Goal: Transaction & Acquisition: Purchase product/service

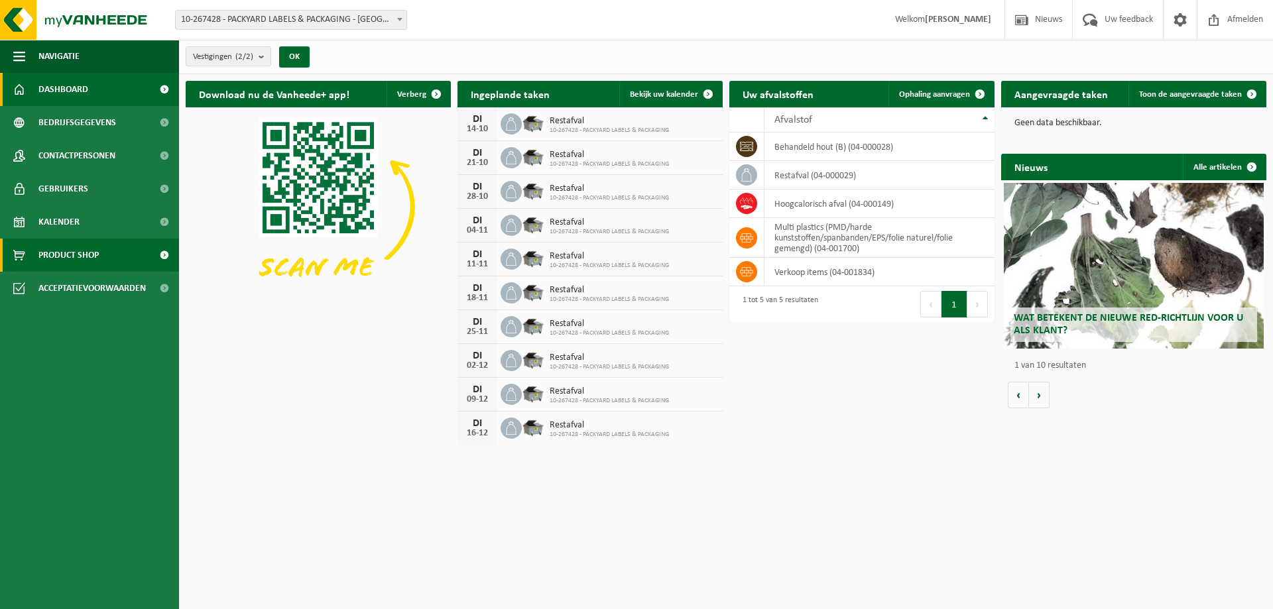
click at [82, 254] on span "Product Shop" at bounding box center [68, 255] width 60 height 33
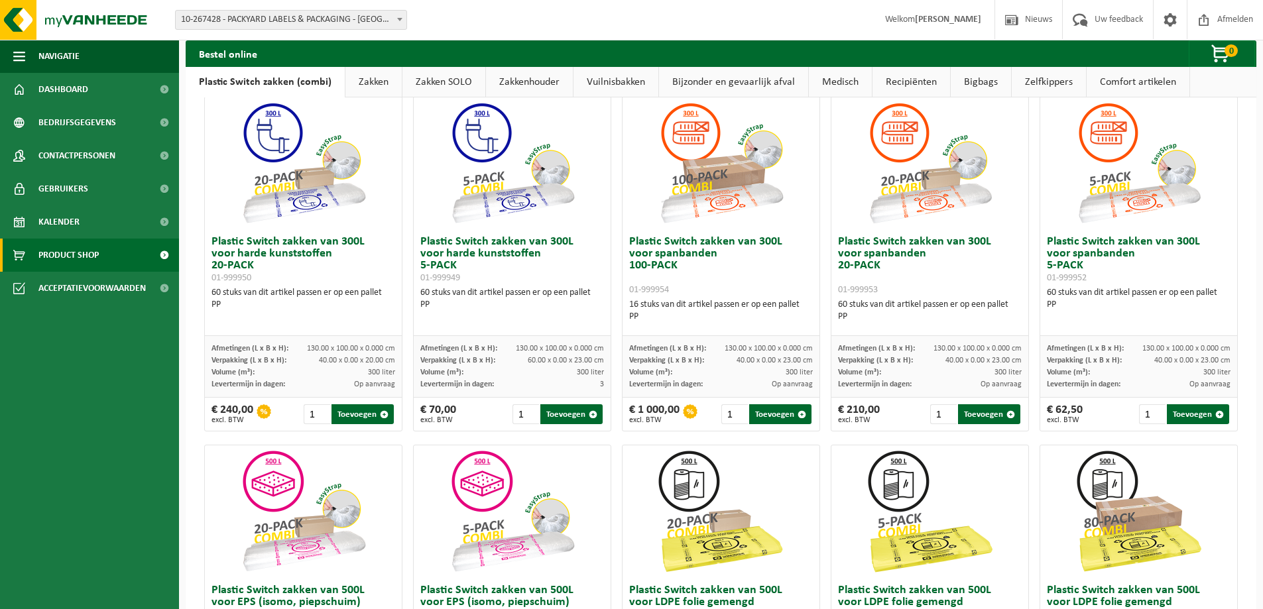
scroll to position [84, 0]
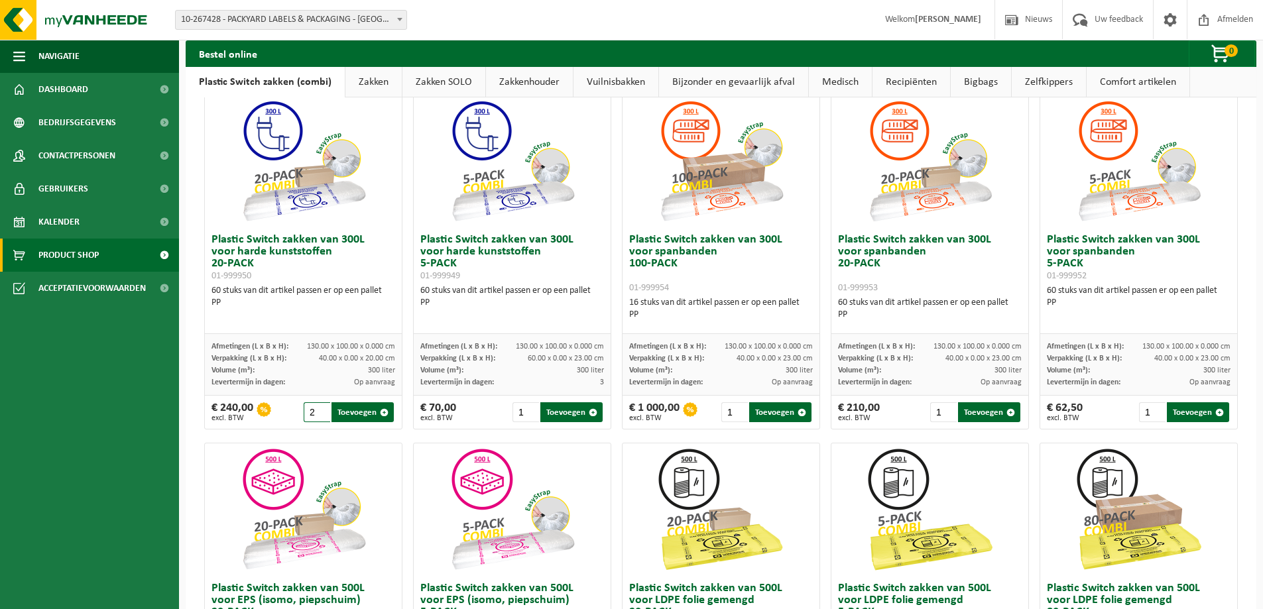
click at [320, 410] on input "2" at bounding box center [317, 413] width 27 height 20
click at [356, 412] on button "Toevoegen" at bounding box center [363, 413] width 62 height 20
type input "1"
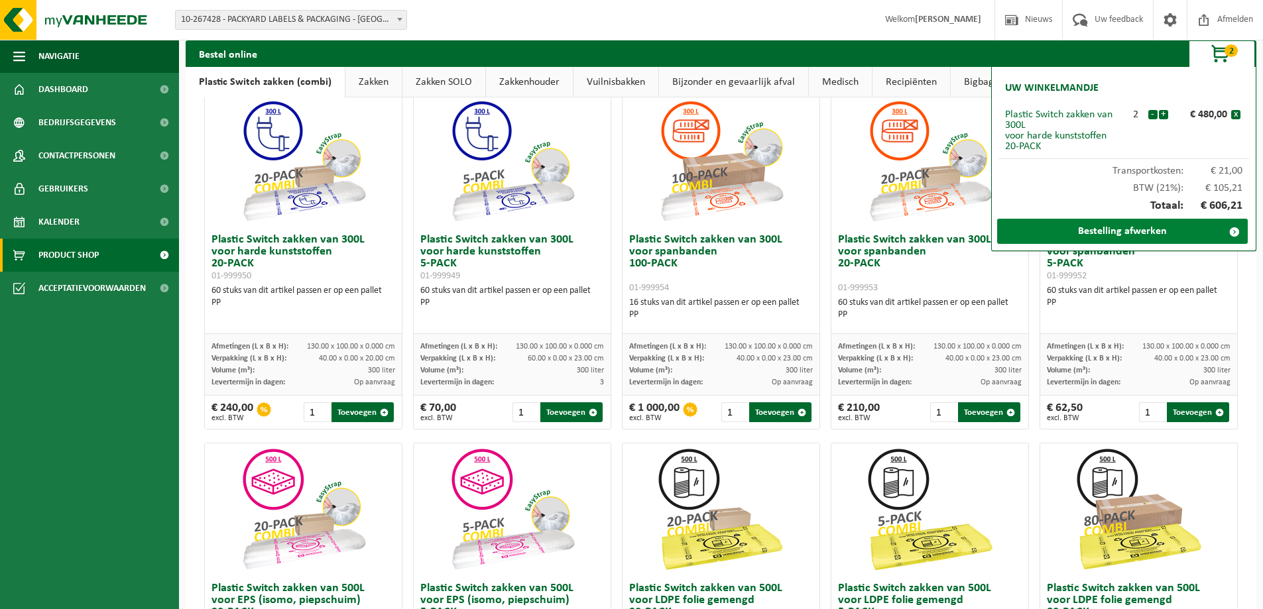
click at [1095, 234] on link "Bestelling afwerken" at bounding box center [1122, 231] width 251 height 25
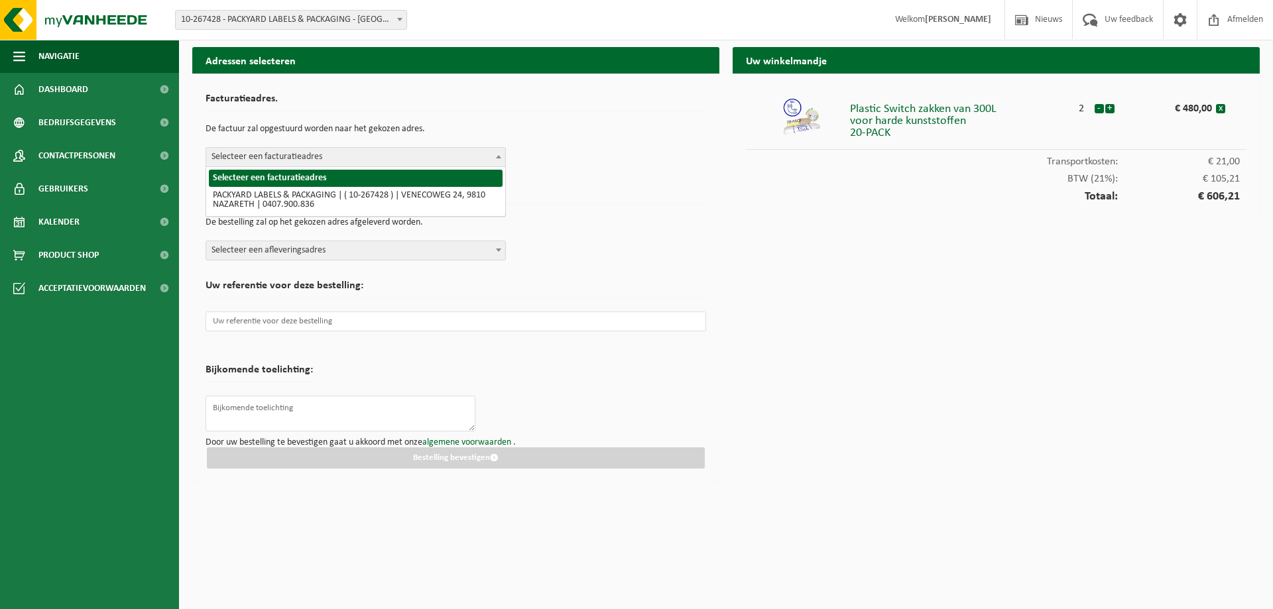
click at [499, 154] on span at bounding box center [498, 156] width 13 height 17
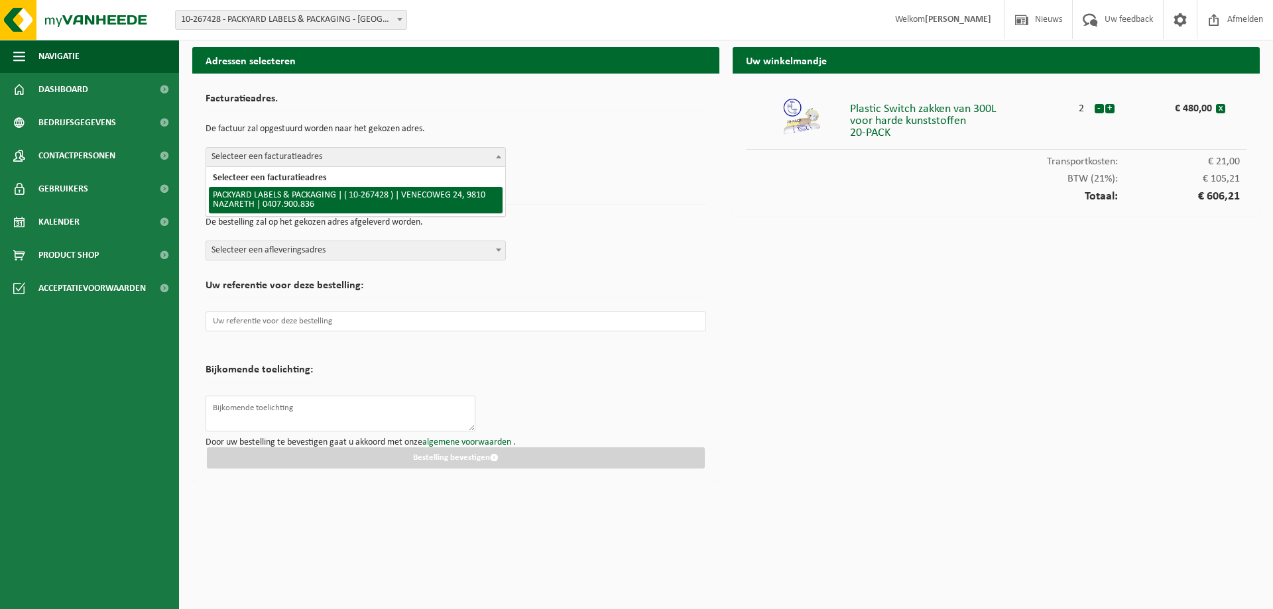
select select "12688"
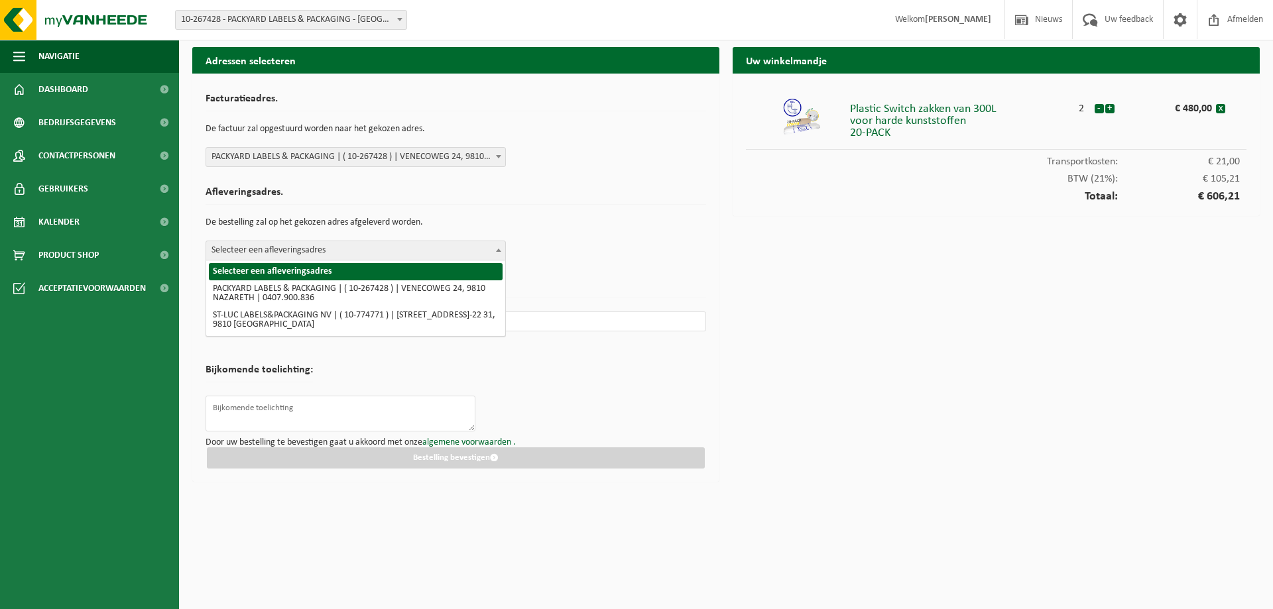
click at [492, 253] on span at bounding box center [498, 249] width 13 height 17
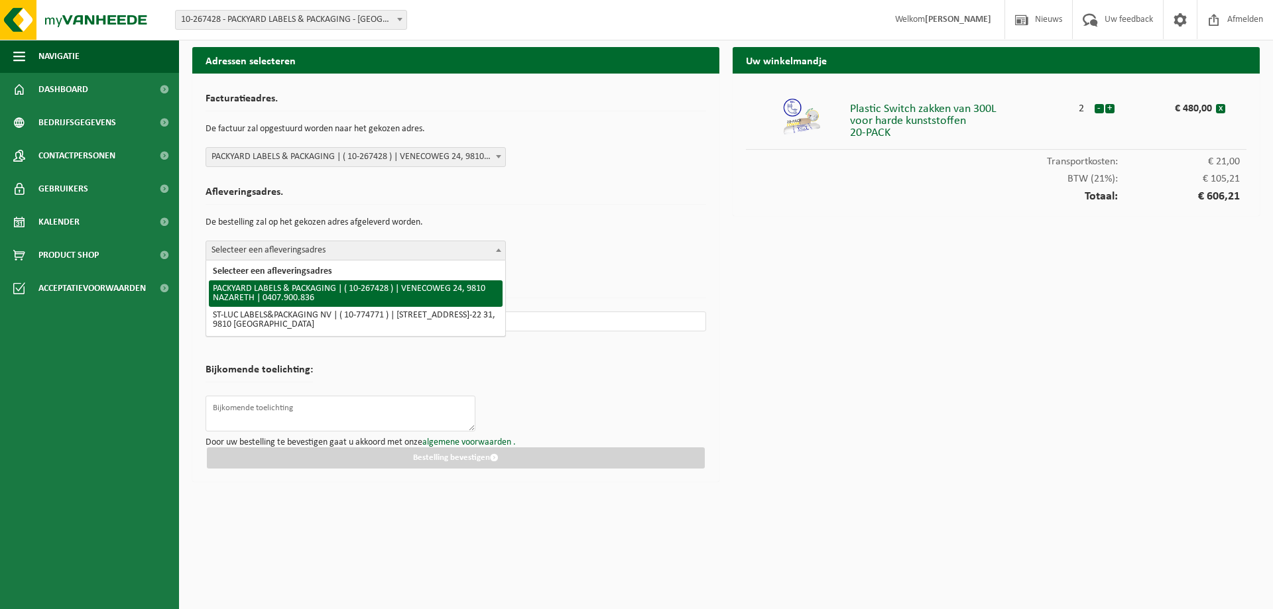
select select "12688"
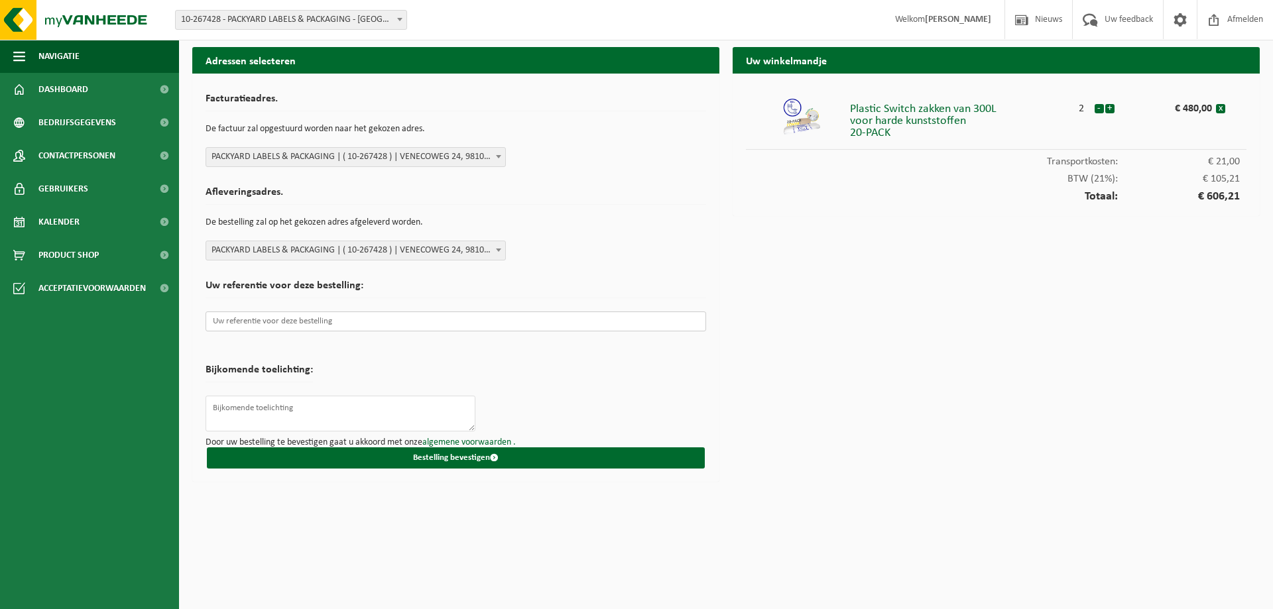
click at [233, 324] on input "text" at bounding box center [456, 322] width 501 height 20
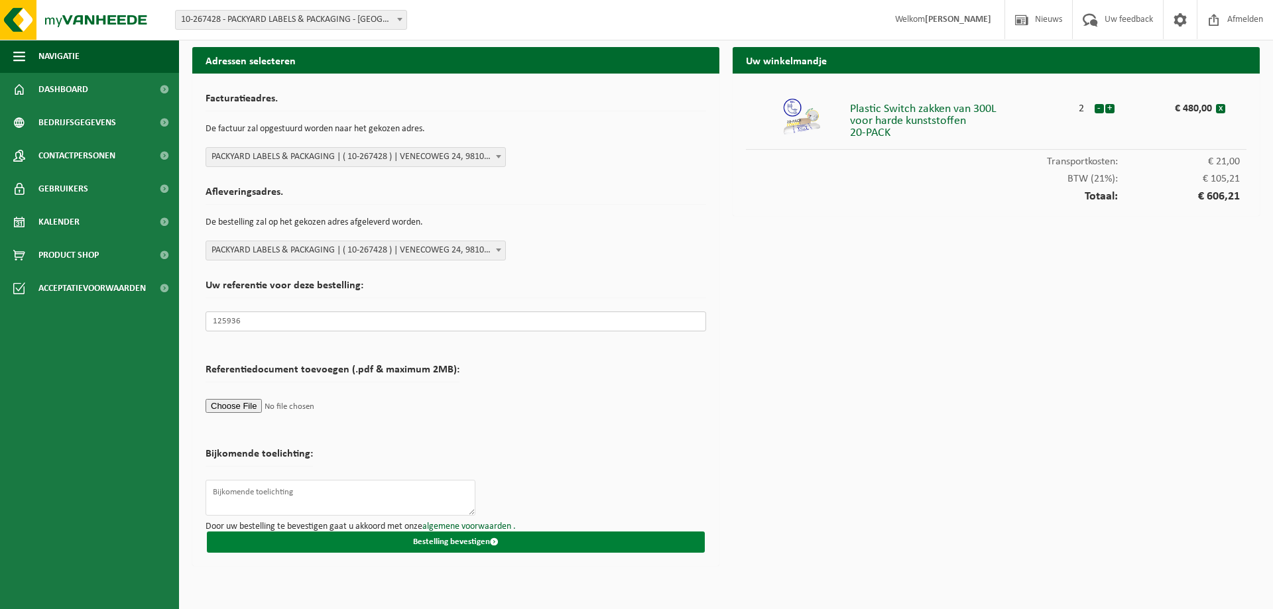
type input "125936"
click at [456, 543] on button "Bestelling bevestigen" at bounding box center [456, 542] width 498 height 21
